Goal: Task Accomplishment & Management: Complete application form

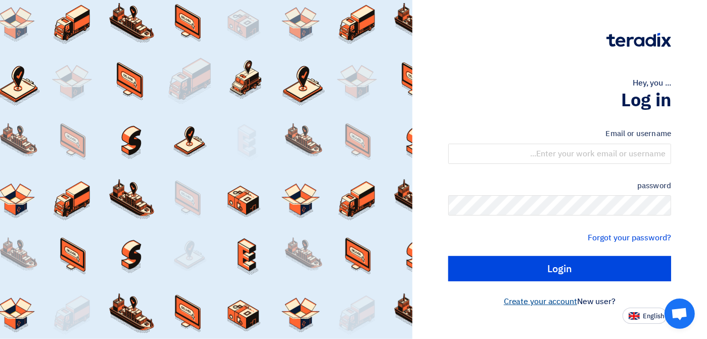
click at [558, 300] on font "Create your account" at bounding box center [540, 301] width 73 height 12
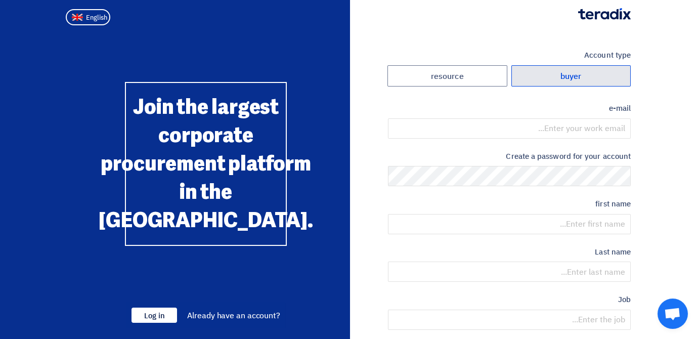
click at [551, 72] on label "buyer" at bounding box center [571, 76] width 120 height 22
click at [551, 72] on input "buyer" at bounding box center [571, 76] width 119 height 20
radio input "true"
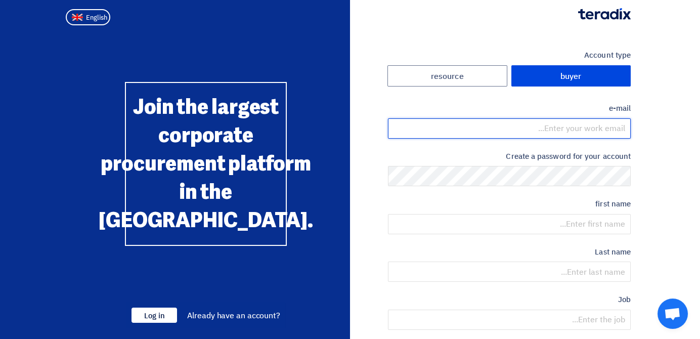
click at [603, 126] on input "email" at bounding box center [509, 128] width 243 height 20
type input "[EMAIL_ADDRESS][DOMAIN_NAME]"
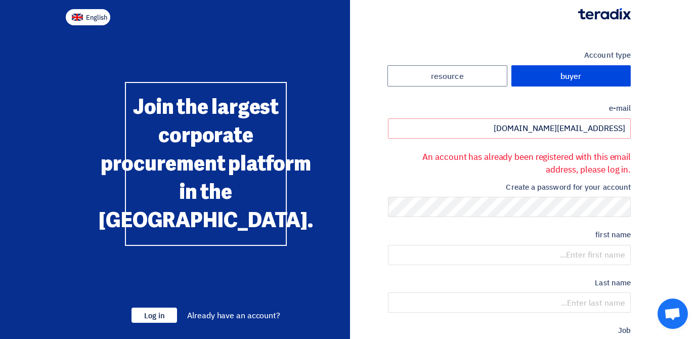
click at [83, 14] on button "English" at bounding box center [88, 17] width 44 height 16
type input "Register"
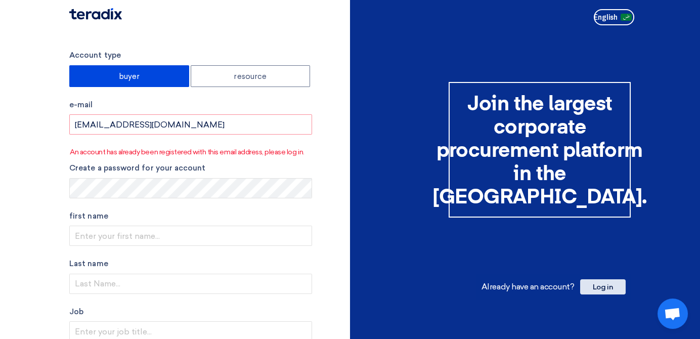
click at [618, 291] on span "Log in" at bounding box center [603, 286] width 46 height 15
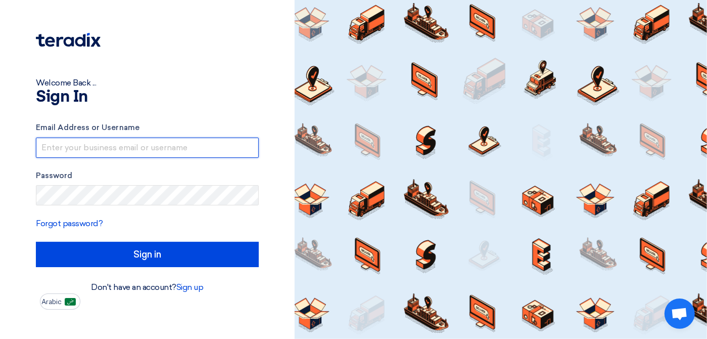
click at [229, 148] on input "text" at bounding box center [147, 148] width 223 height 20
type input "[EMAIL_ADDRESS][DOMAIN_NAME]"
